Goal: Information Seeking & Learning: Learn about a topic

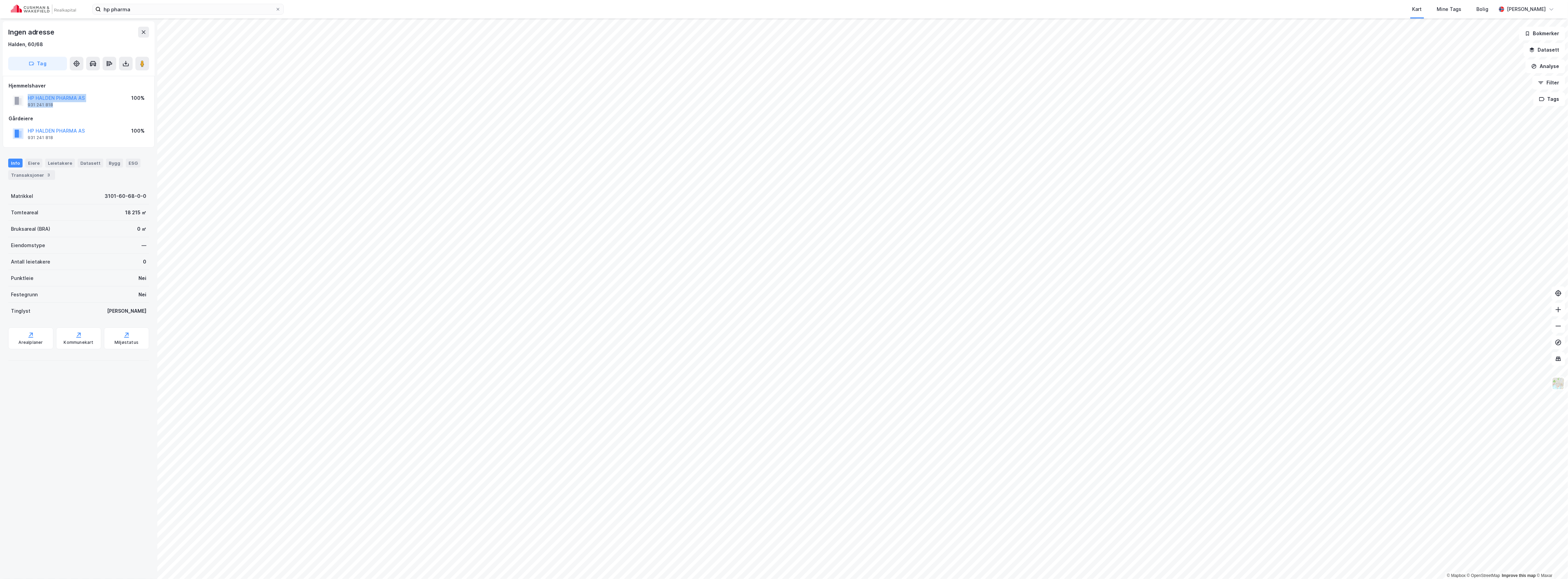
drag, startPoint x: 56, startPoint y: 104, endPoint x: 24, endPoint y: 104, distance: 32.0
click at [24, 104] on div "HP HALDEN PHARMA AS 931 241 818" at bounding box center [49, 101] width 72 height 14
click at [59, 111] on div "Hjemmelshaver HP HALDEN PHARMA AS 931 241 818 100% Gårdeiere HP HALDEN PHARMA A…" at bounding box center [79, 111] width 140 height 60
drag, startPoint x: 61, startPoint y: 107, endPoint x: 26, endPoint y: 107, distance: 35.0
click at [26, 107] on div "HP HALDEN PHARMA AS 931 241 818" at bounding box center [49, 101] width 72 height 14
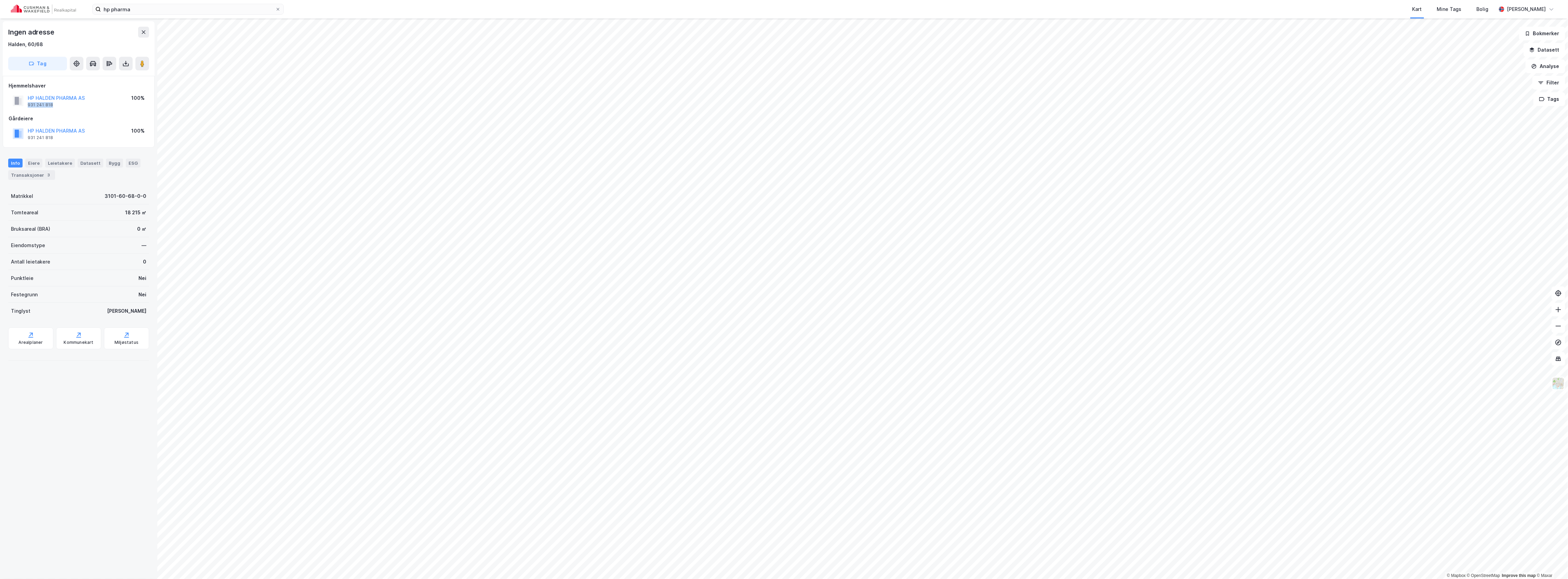
copy div "931 241 818"
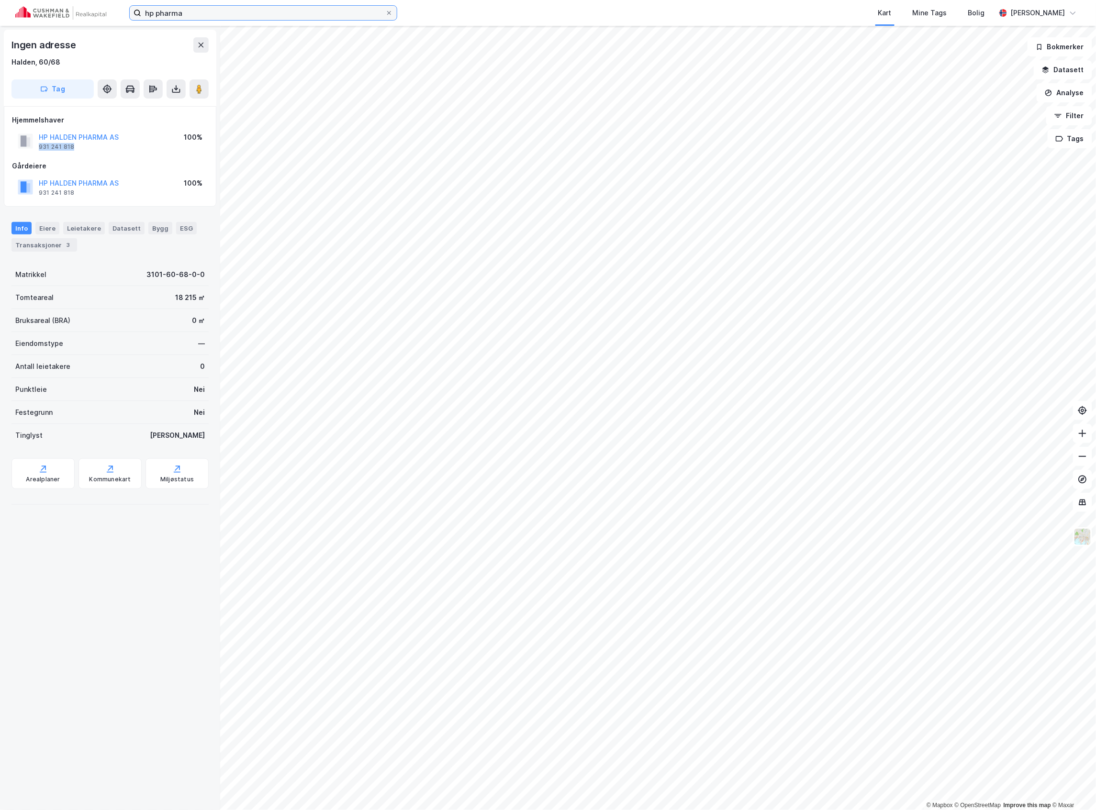
click at [206, 18] on input "hp pharma" at bounding box center [263, 13] width 244 height 14
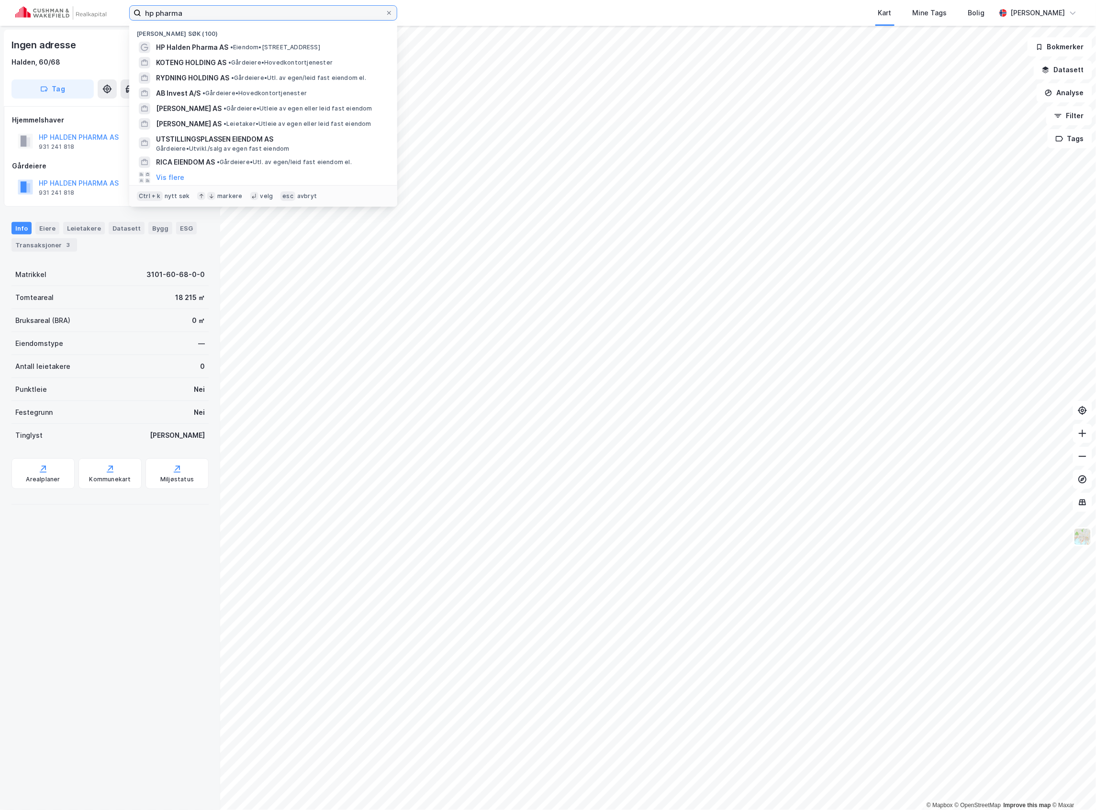
click at [206, 18] on input "hp pharma" at bounding box center [263, 13] width 244 height 14
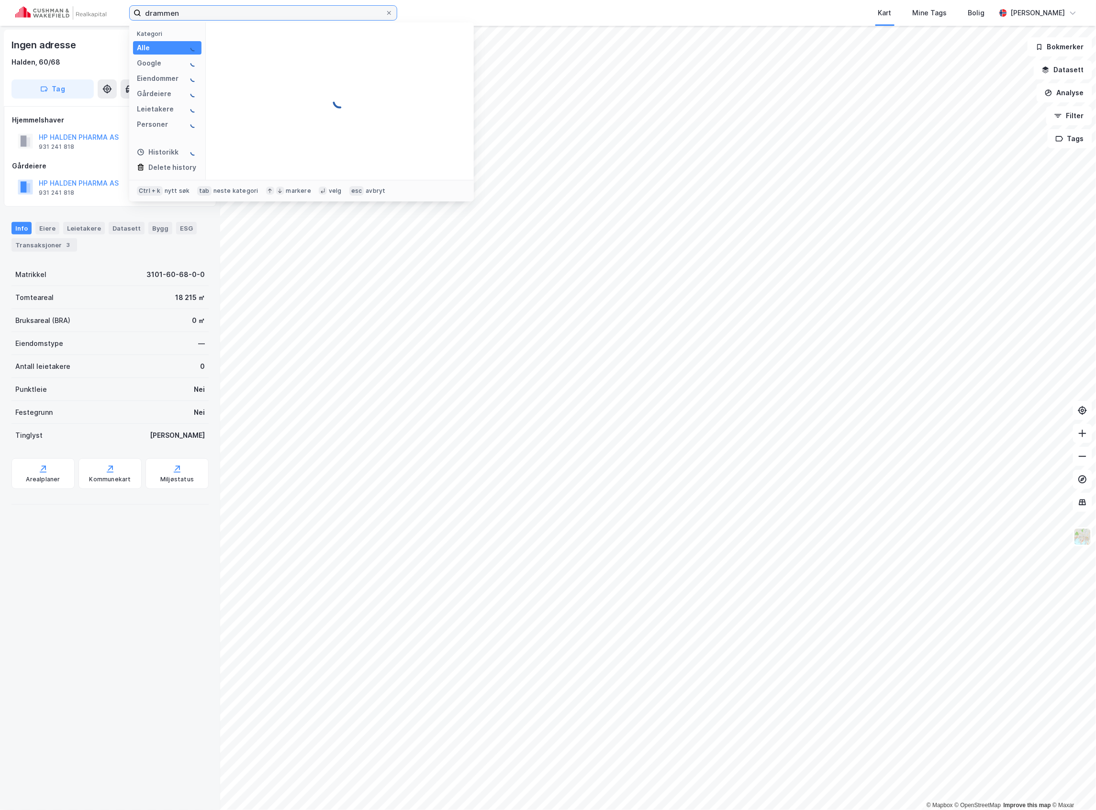
type input "drammen"
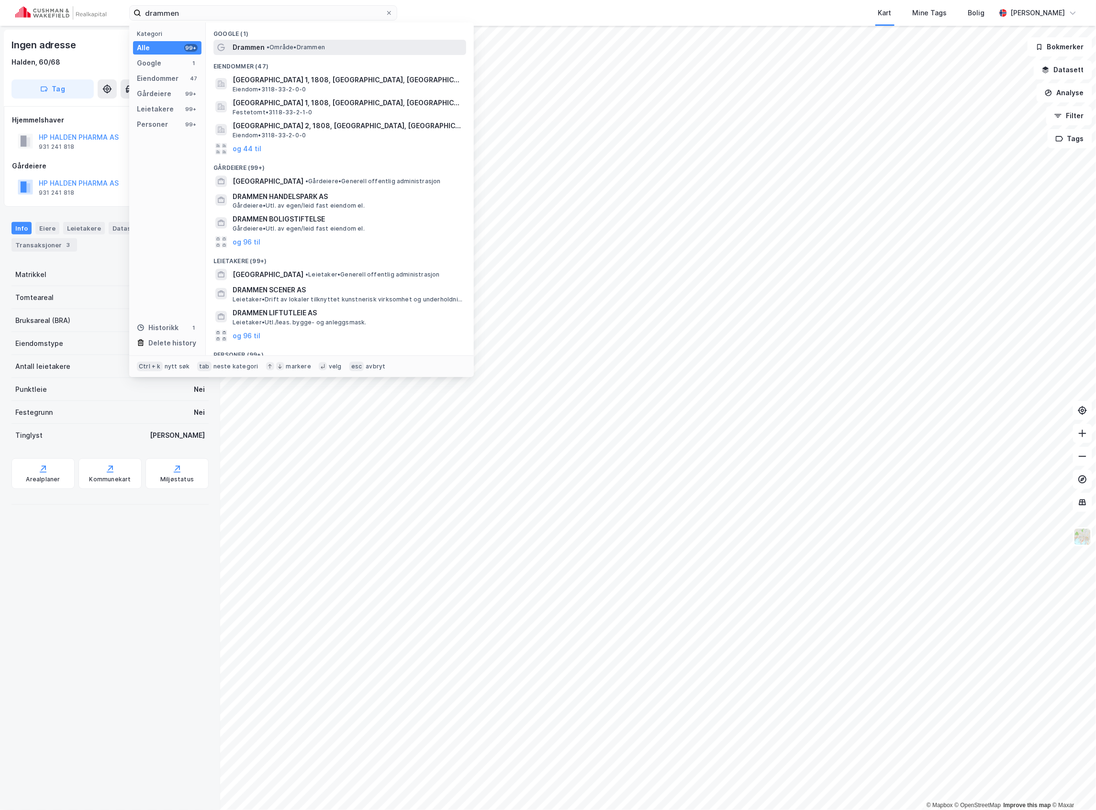
click at [283, 49] on span "• Område • [GEOGRAPHIC_DATA]" at bounding box center [296, 48] width 58 height 8
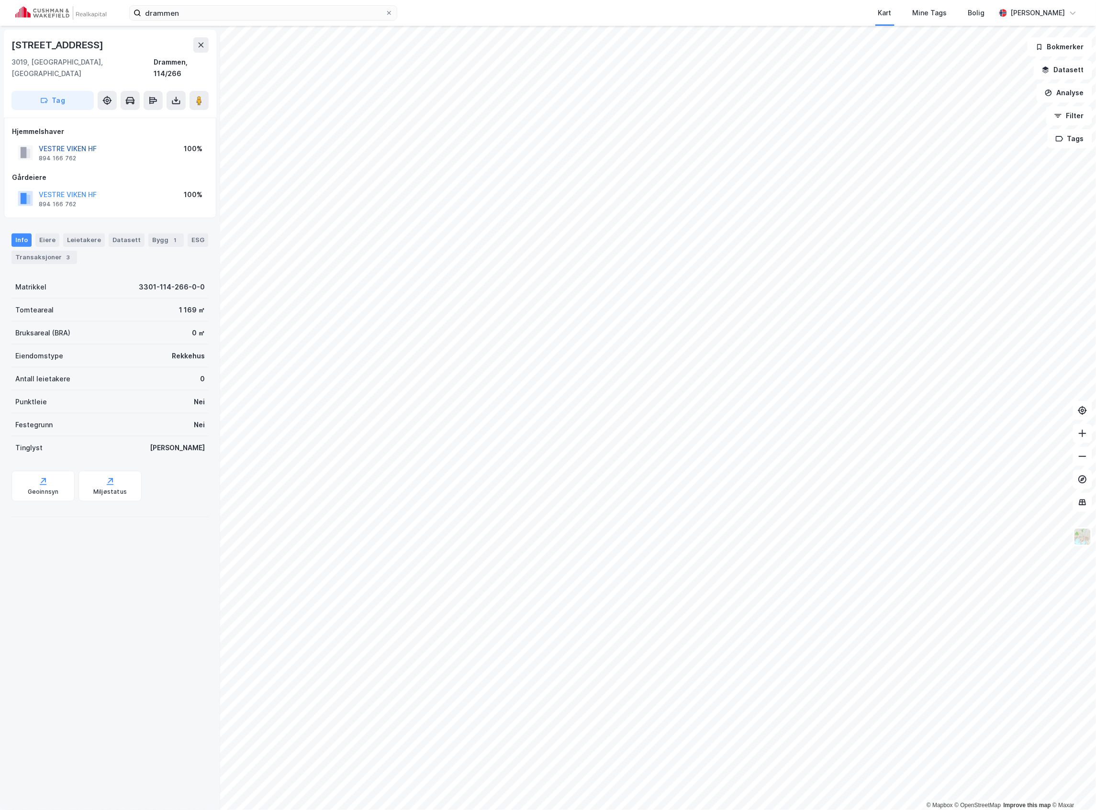
click at [0, 0] on button "VESTRE VIKEN HF" at bounding box center [0, 0] width 0 height 0
